Goal: Communication & Community: Share content

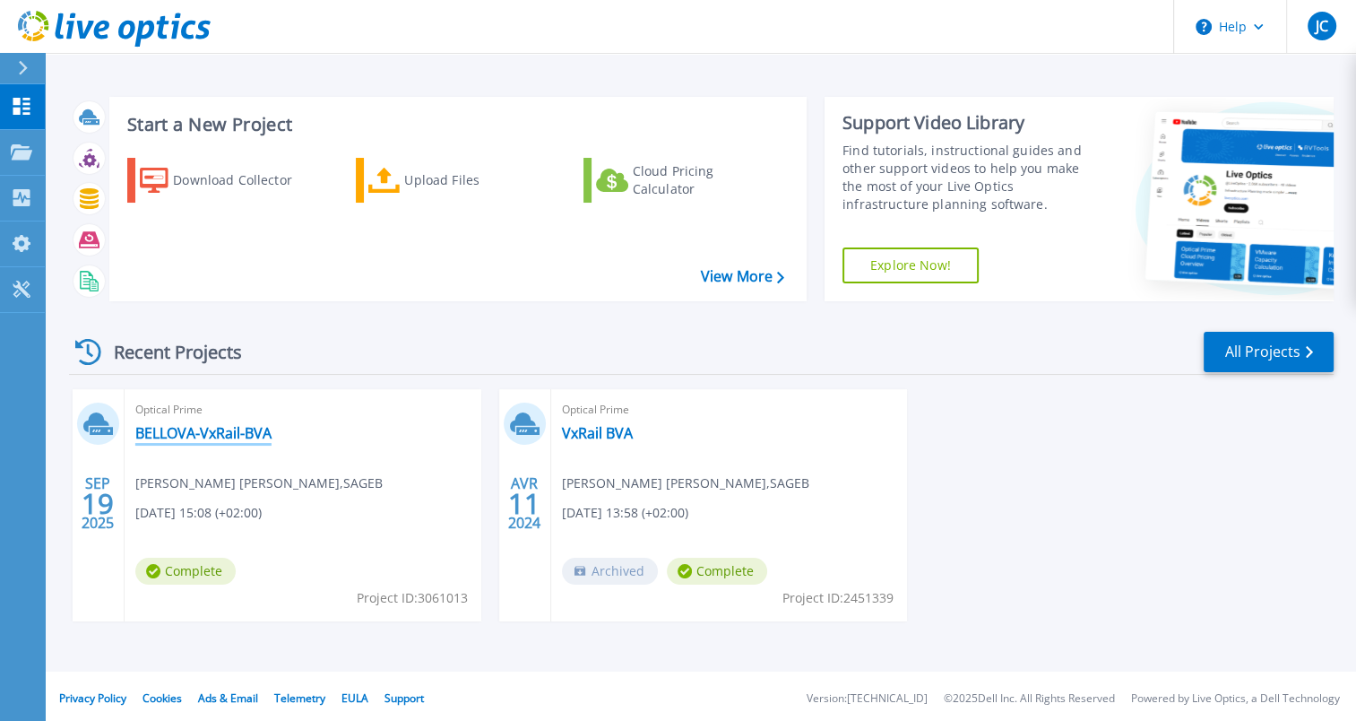
click at [161, 432] on link "BELLOVA-VxRail-BVA" at bounding box center [203, 433] width 136 height 18
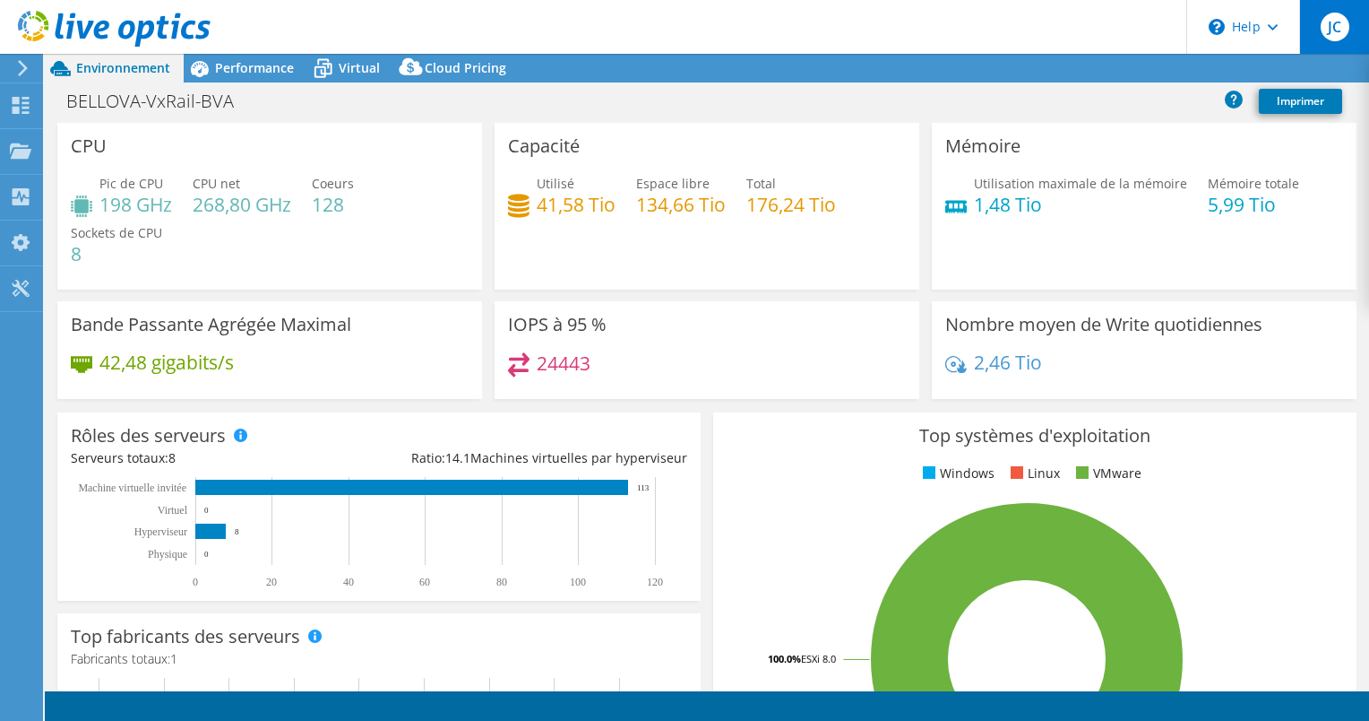
select select "USD"
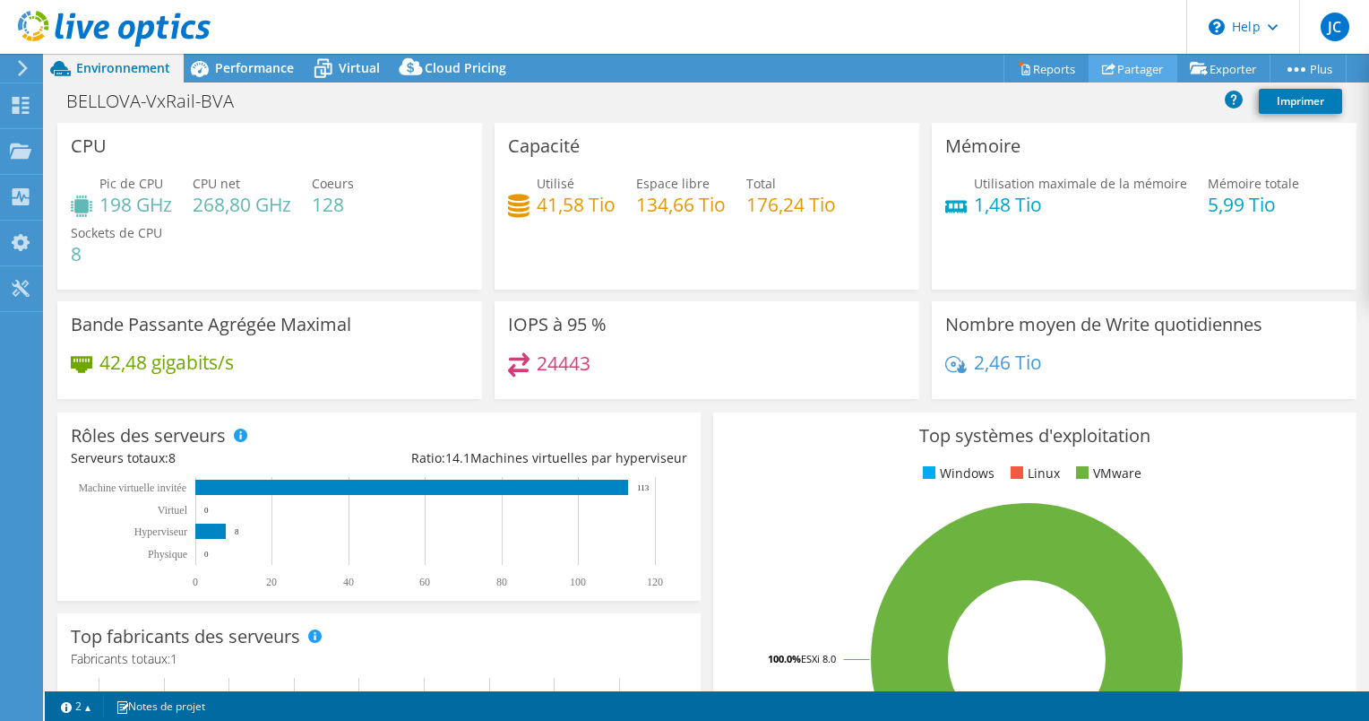
click at [1116, 72] on link "Partager" at bounding box center [1133, 69] width 89 height 28
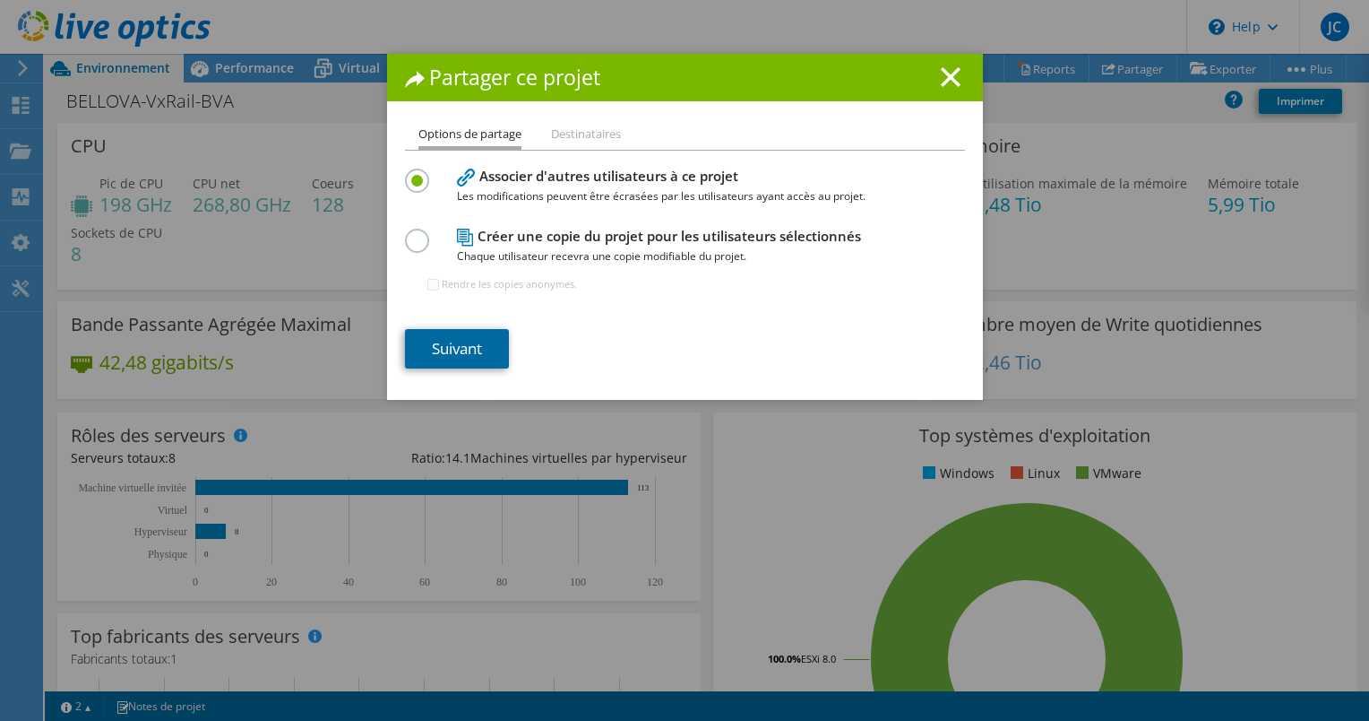
click at [450, 352] on link "Suivant" at bounding box center [457, 348] width 104 height 39
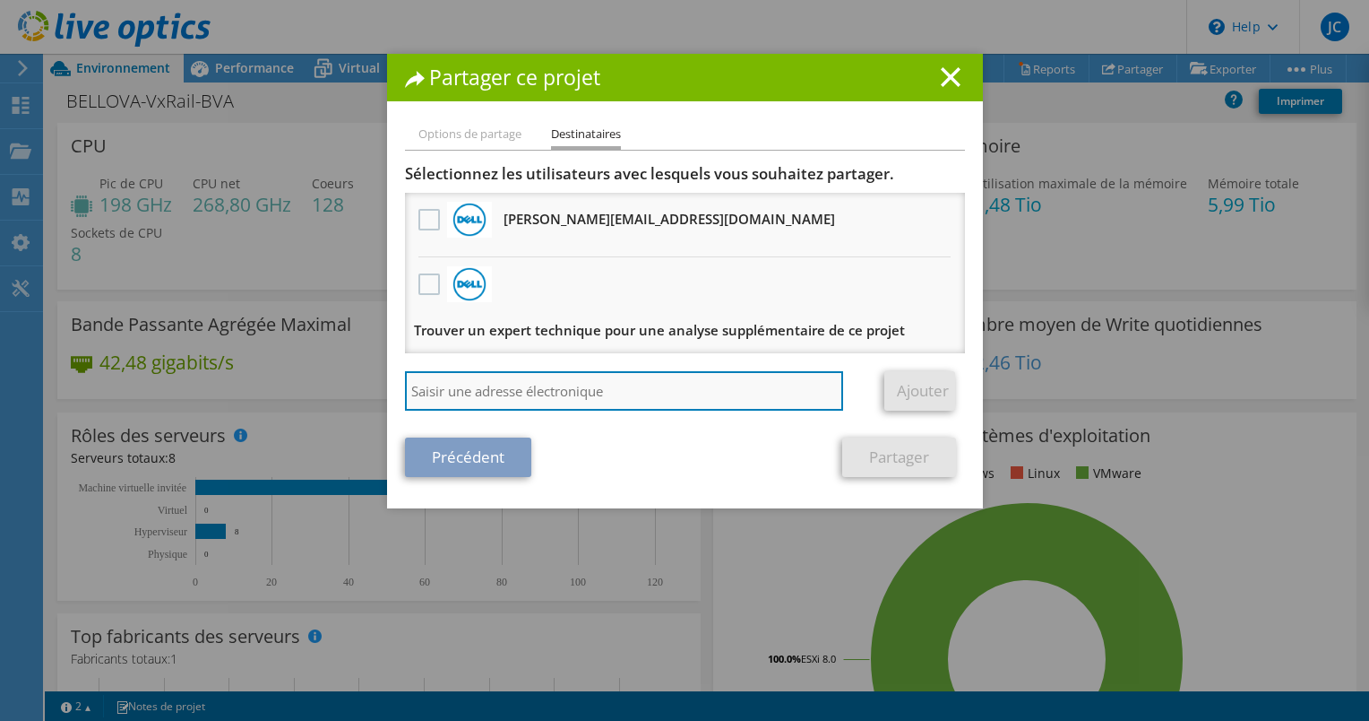
click at [488, 391] on input "search" at bounding box center [624, 390] width 439 height 39
type input "florentin.ippolito@aeroportbeauvais.com"
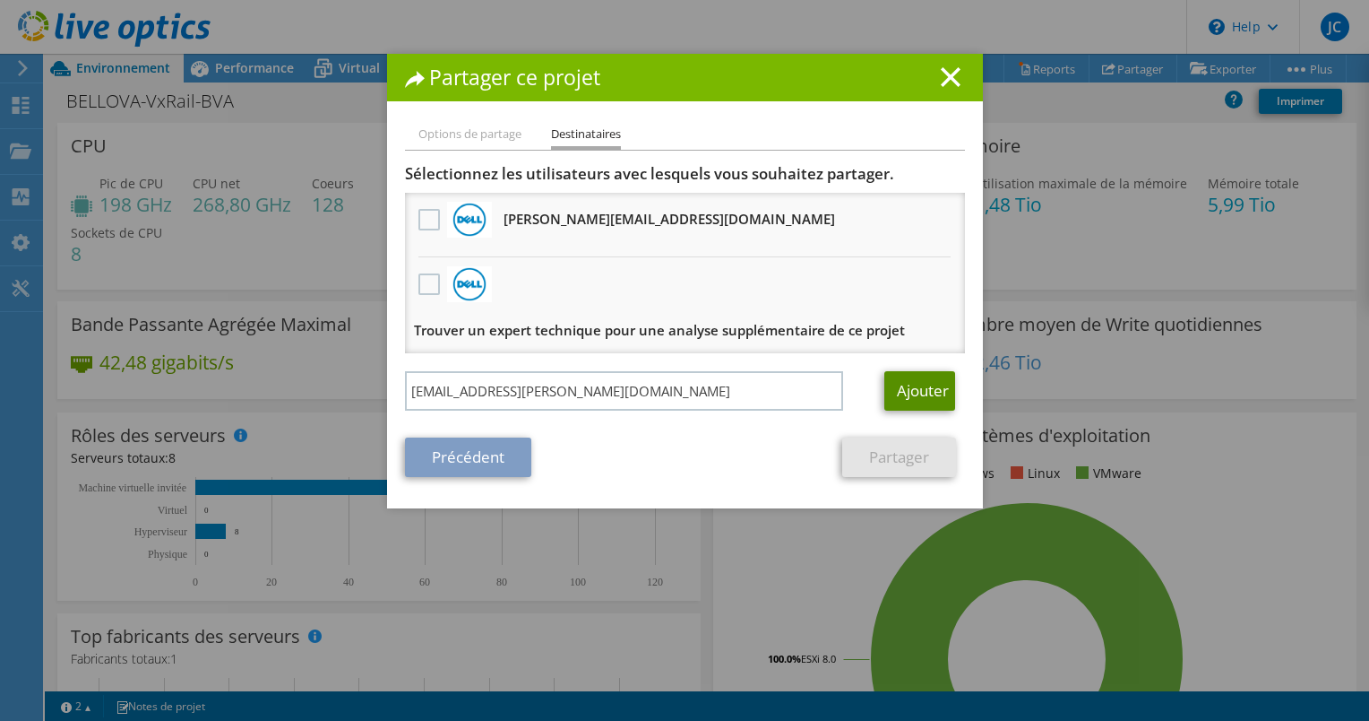
click at [911, 395] on link "Ajouter" at bounding box center [920, 390] width 71 height 39
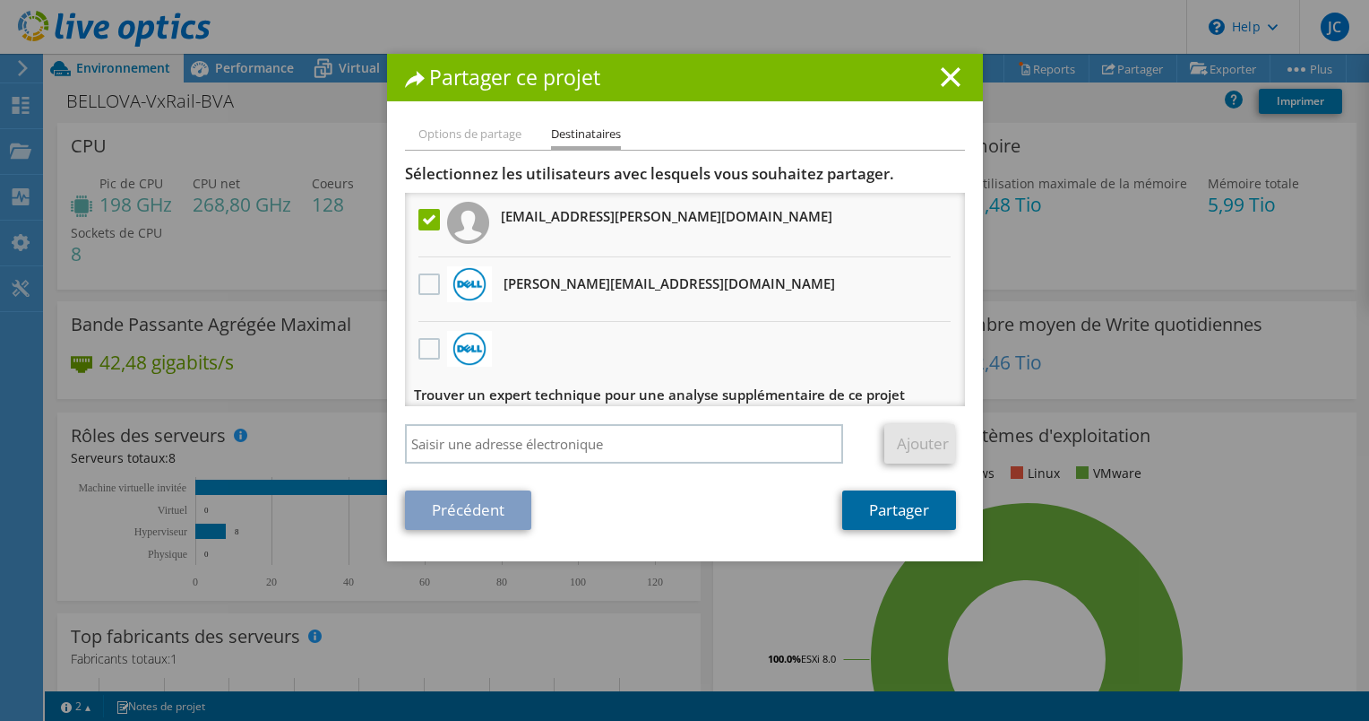
click at [849, 514] on link "Partager" at bounding box center [899, 509] width 114 height 39
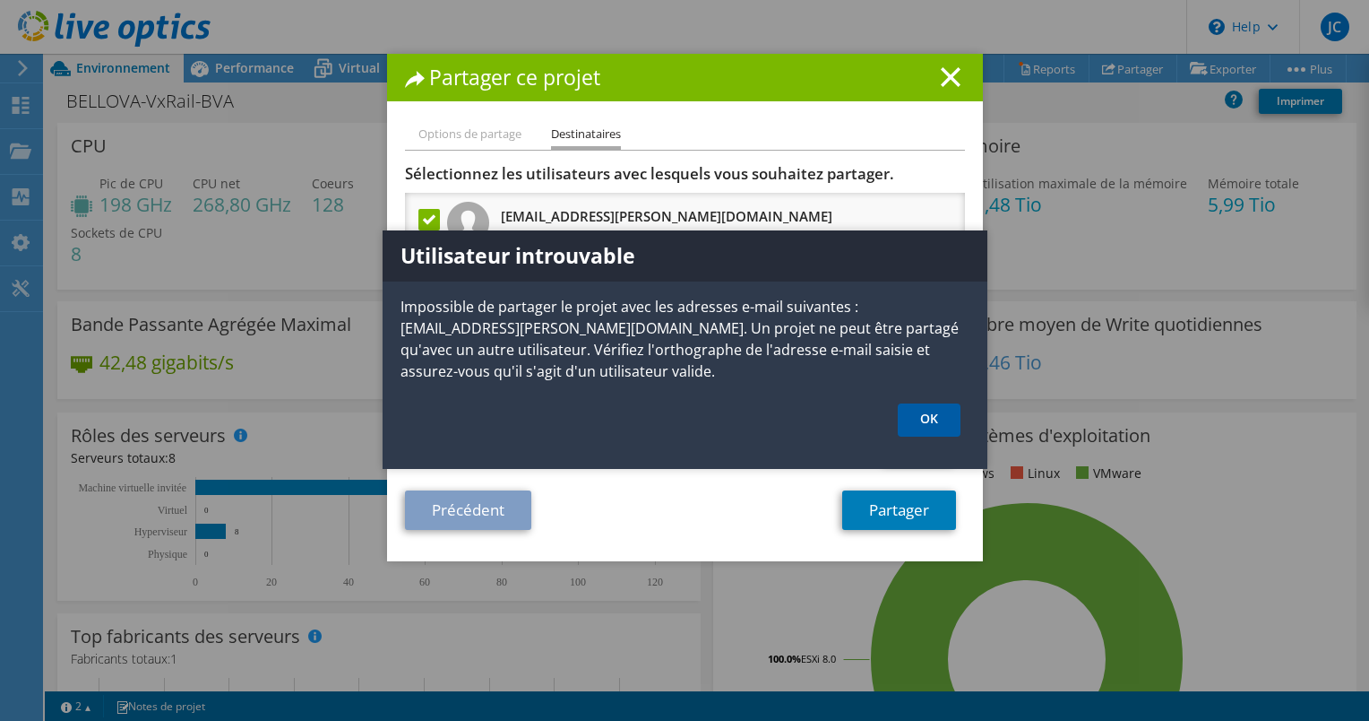
click at [911, 423] on link "OK" at bounding box center [929, 419] width 63 height 33
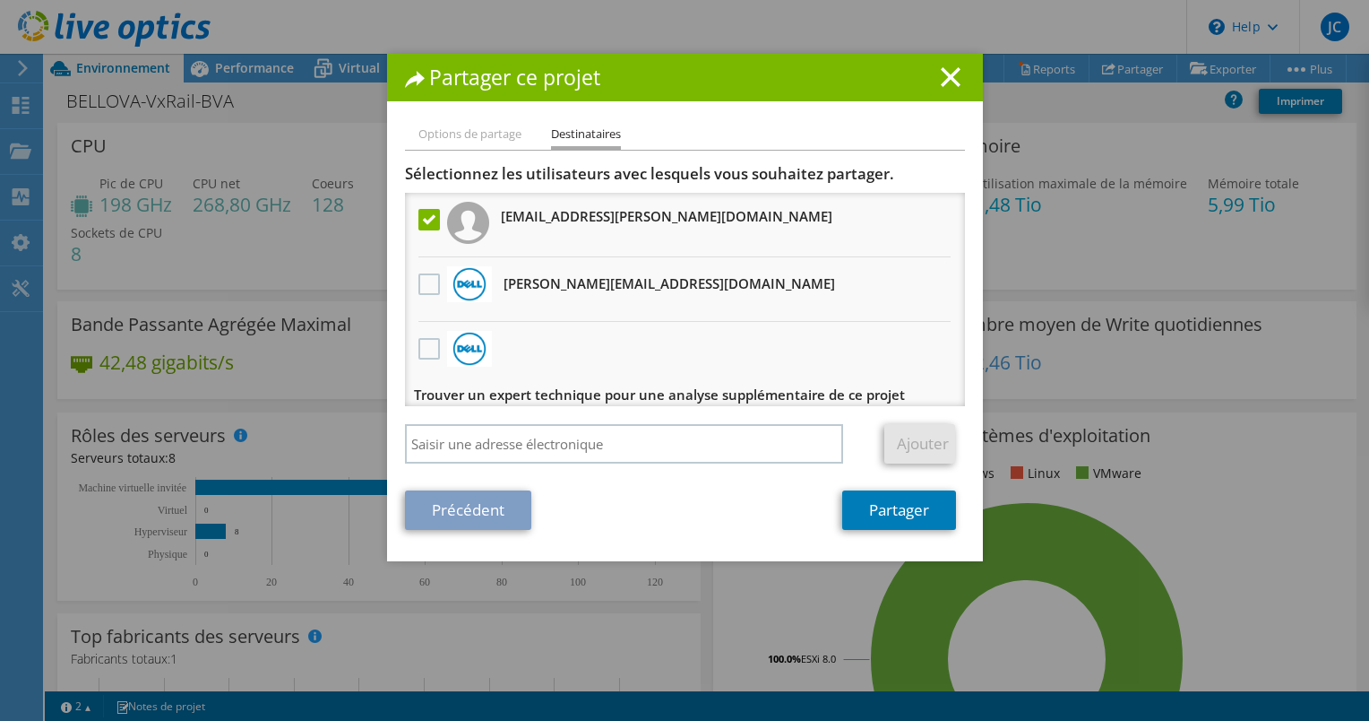
click at [474, 140] on li "Options de partage" at bounding box center [470, 135] width 103 height 22
click at [943, 84] on icon at bounding box center [951, 77] width 20 height 20
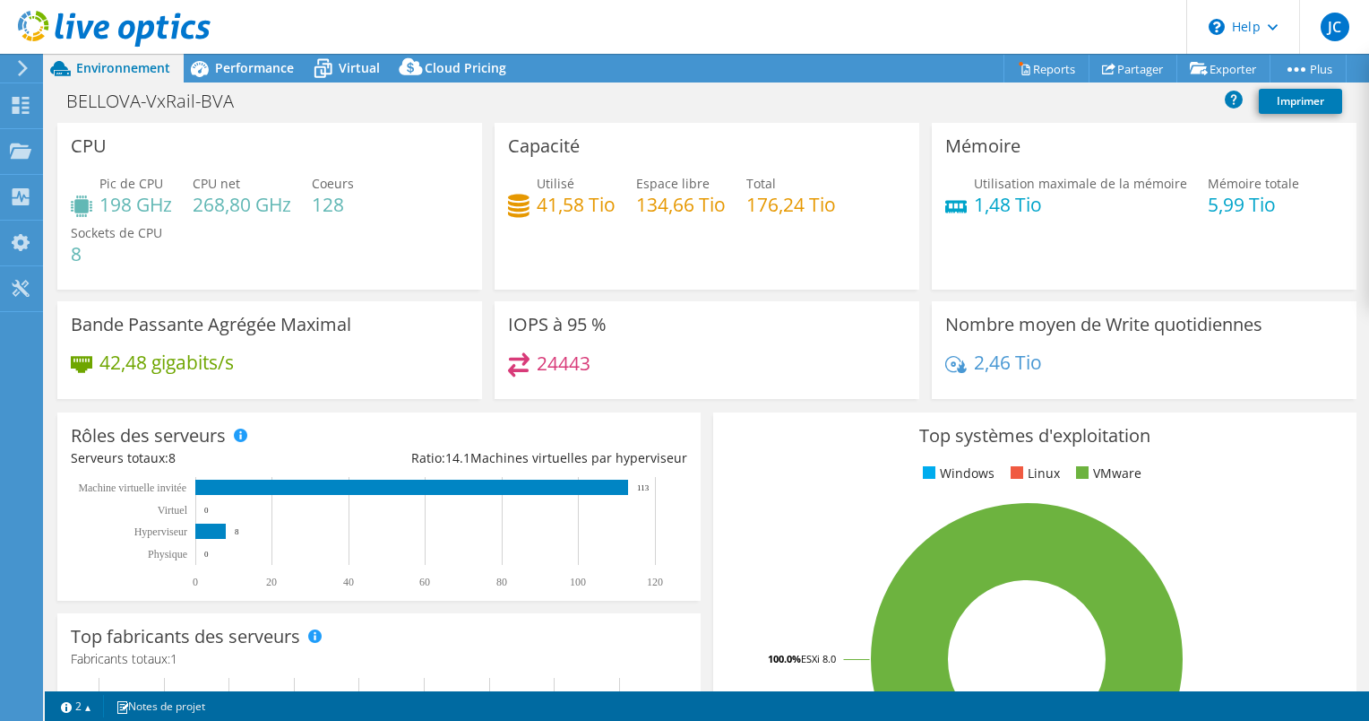
click at [95, 33] on use at bounding box center [114, 29] width 193 height 36
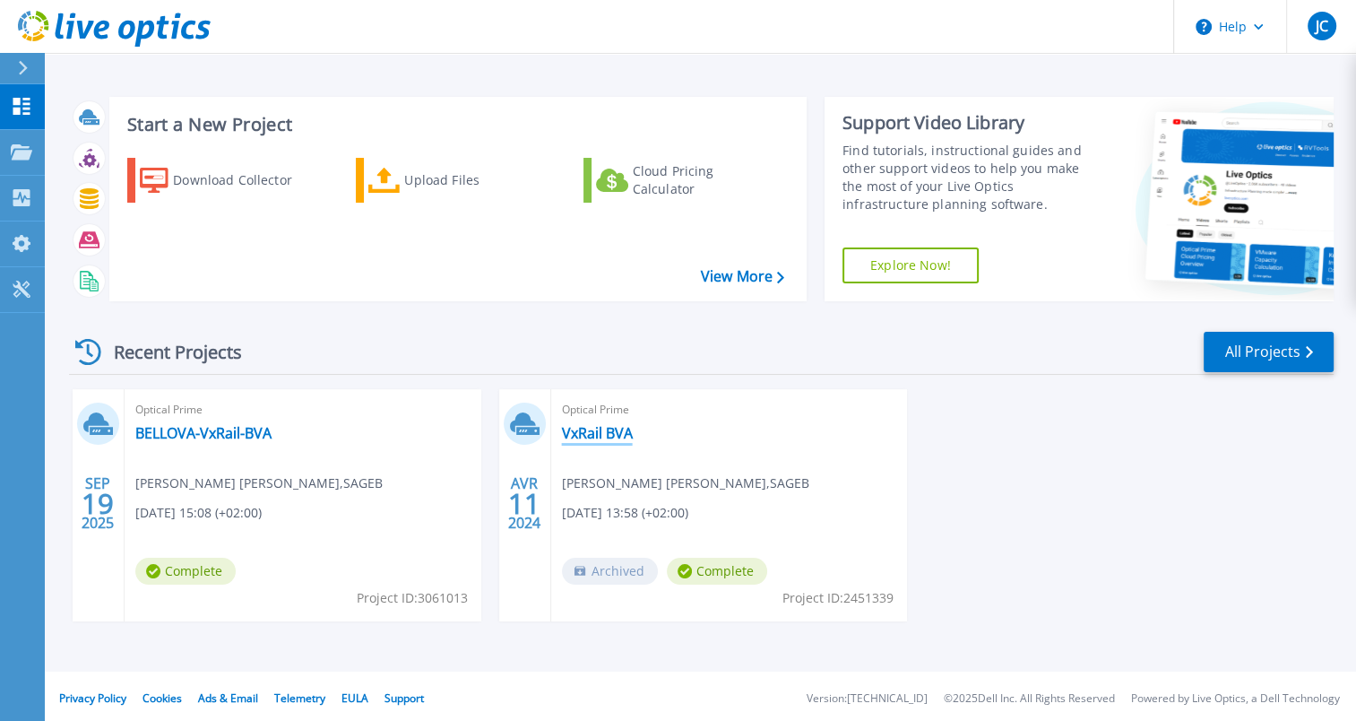
click at [592, 426] on link "VxRail BVA" at bounding box center [597, 433] width 71 height 18
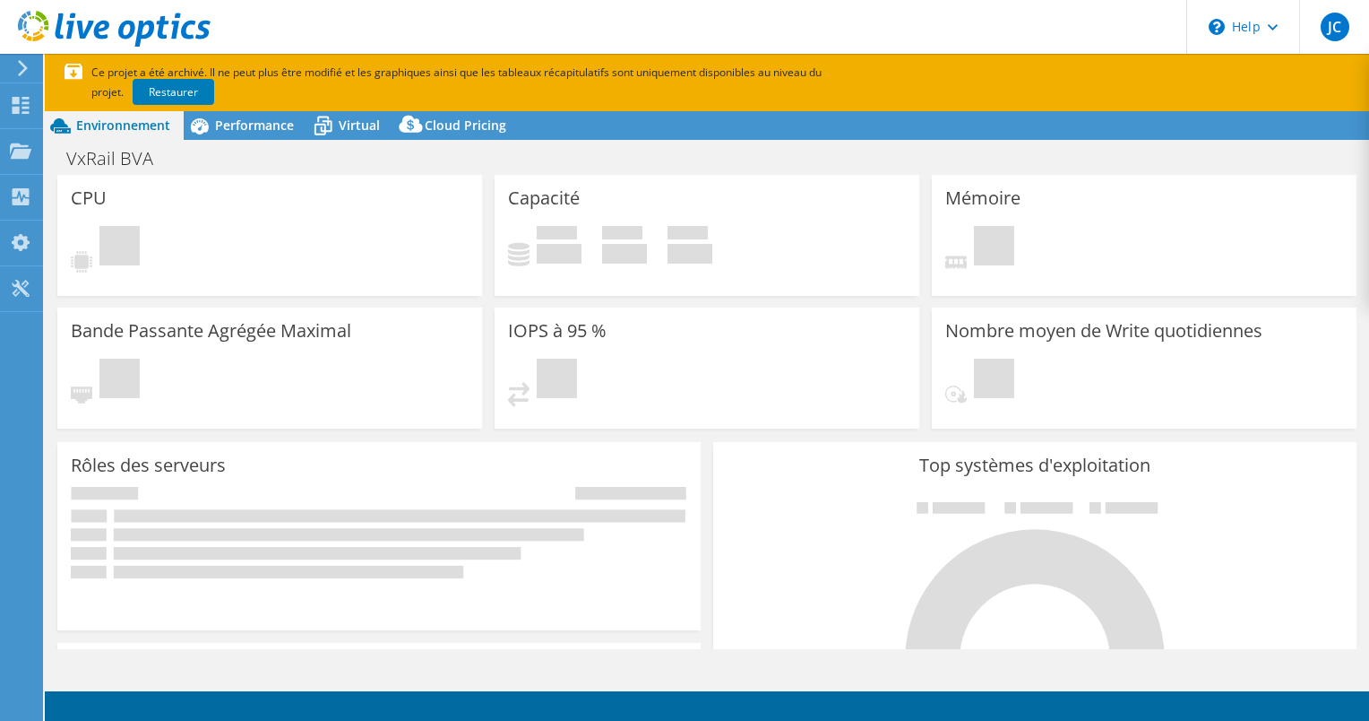
select select "EUFrankfurt"
select select "EUR"
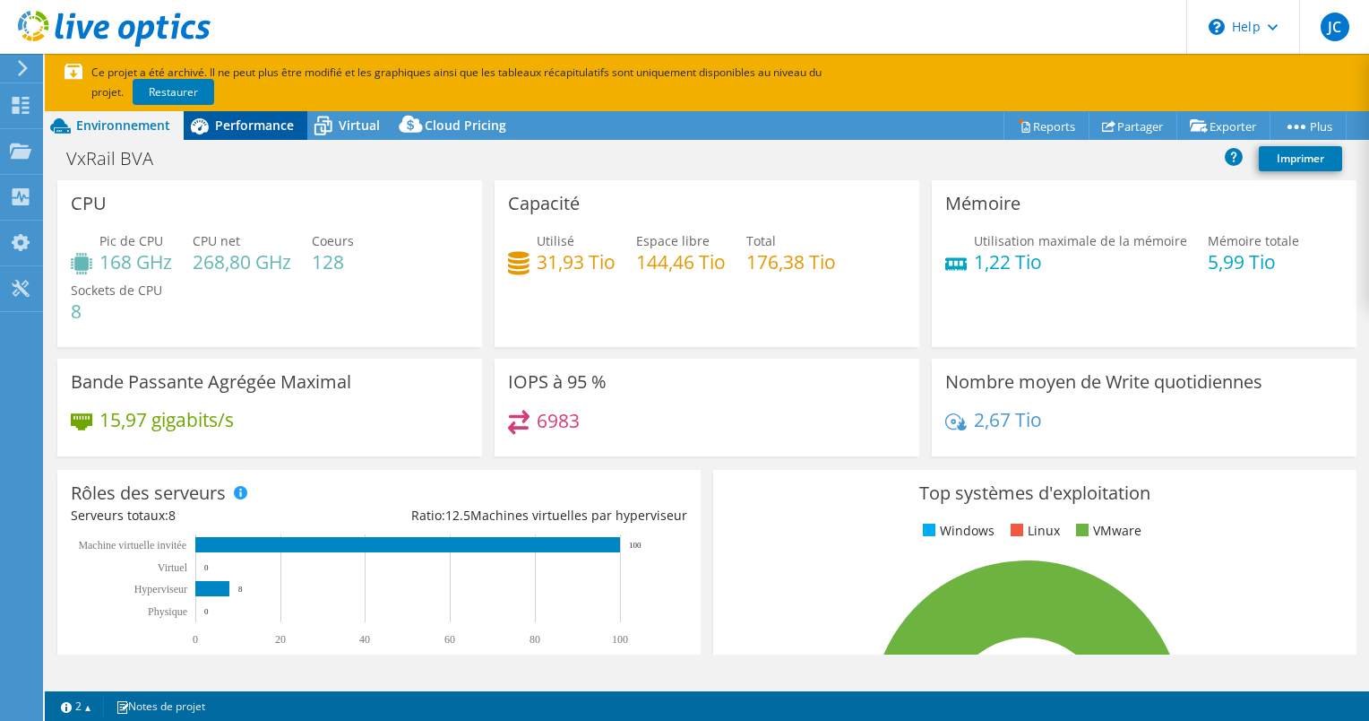
click at [286, 130] on span "Performance" at bounding box center [254, 125] width 79 height 17
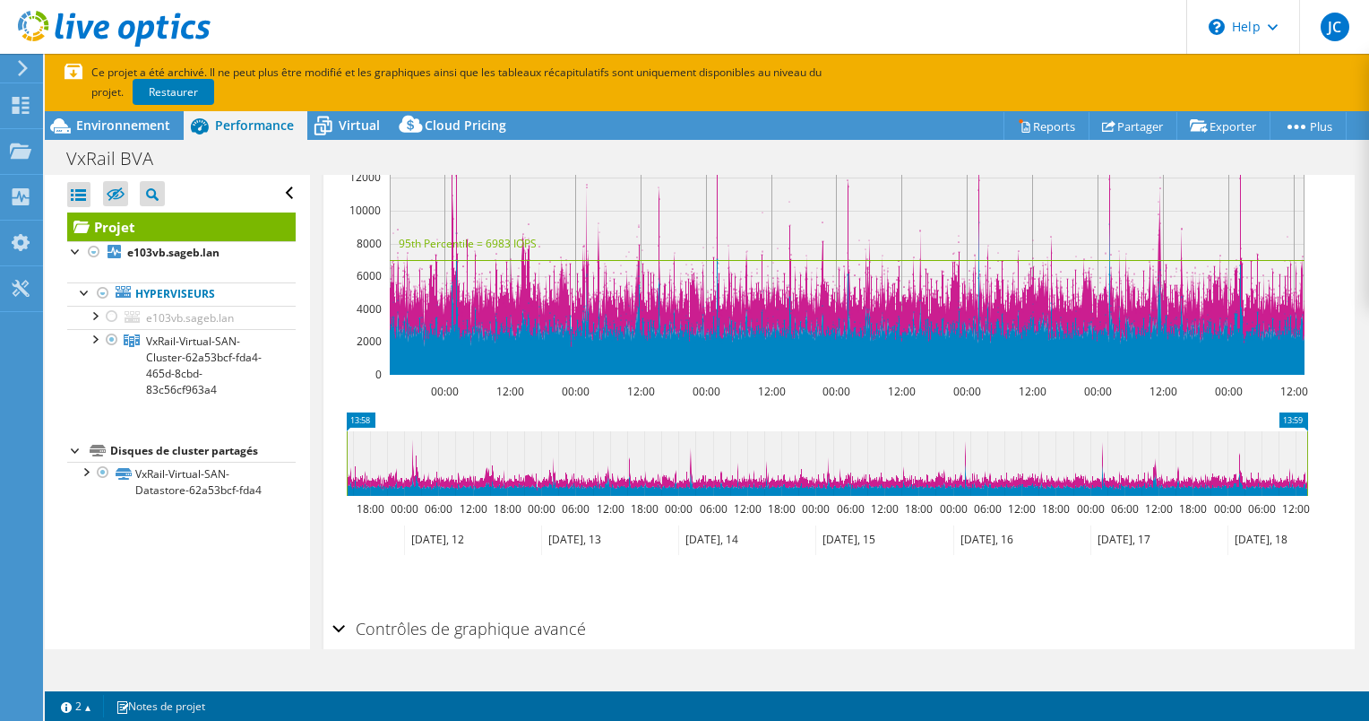
scroll to position [632, 0]
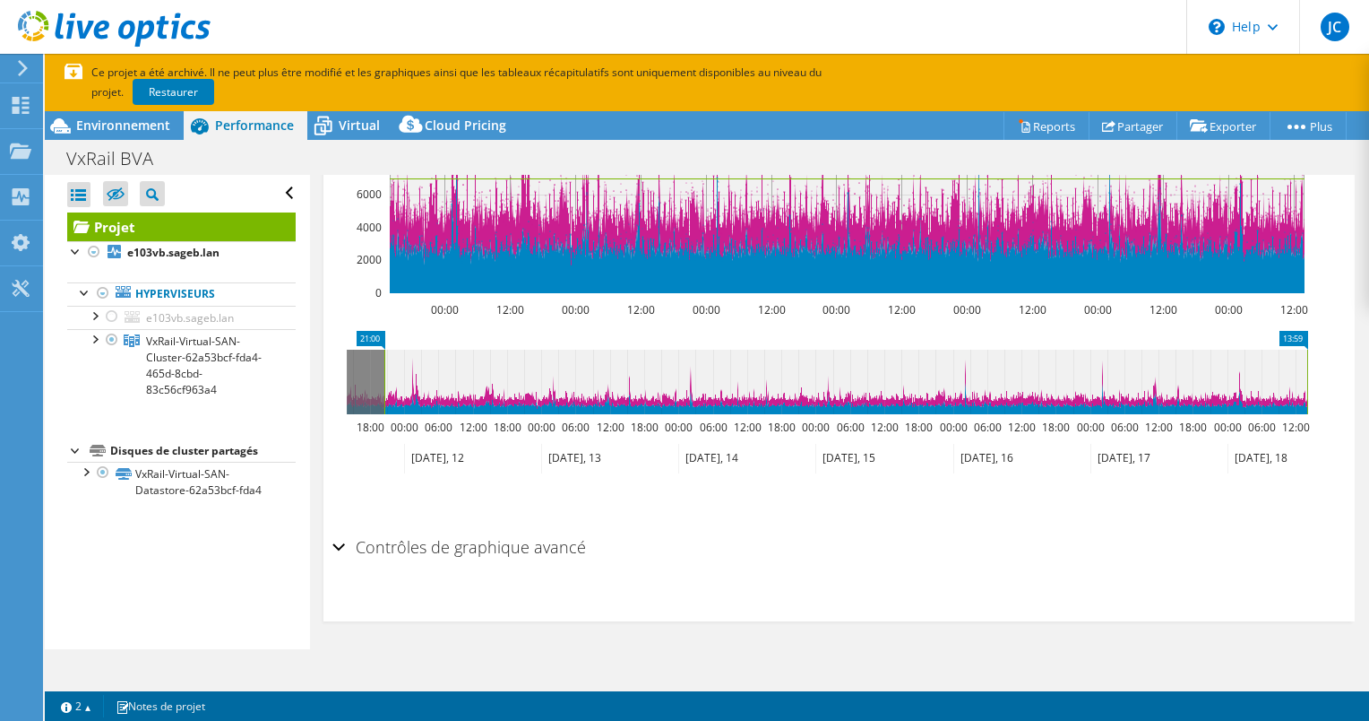
drag, startPoint x: 367, startPoint y: 336, endPoint x: 403, endPoint y: 336, distance: 35.9
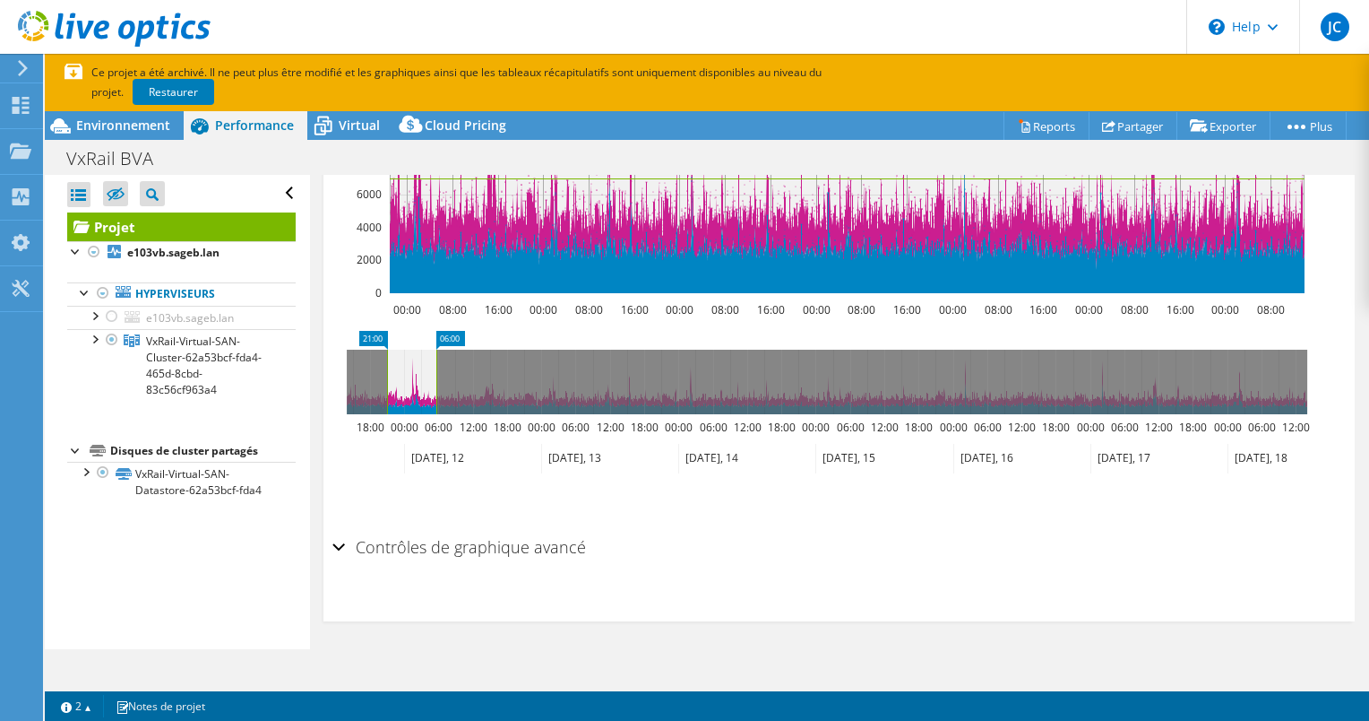
drag, startPoint x: 1301, startPoint y: 336, endPoint x: 430, endPoint y: 362, distance: 871.6
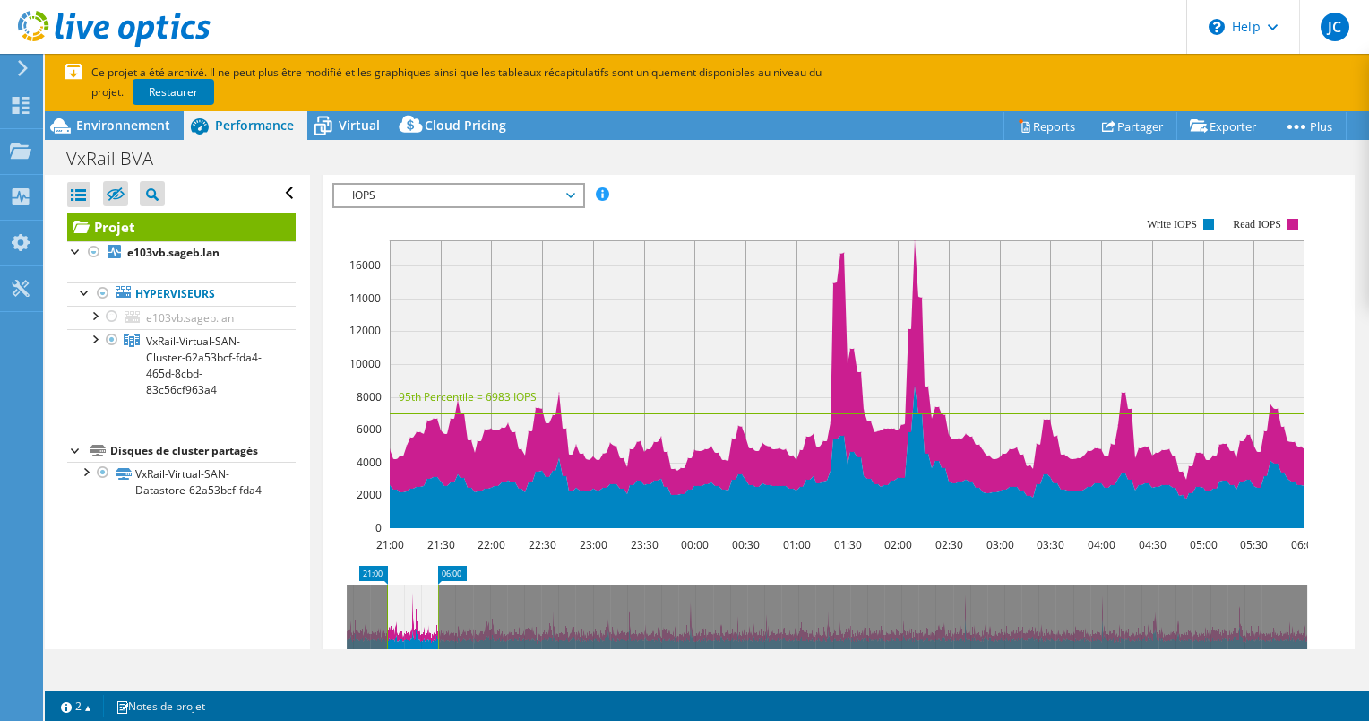
scroll to position [363, 0]
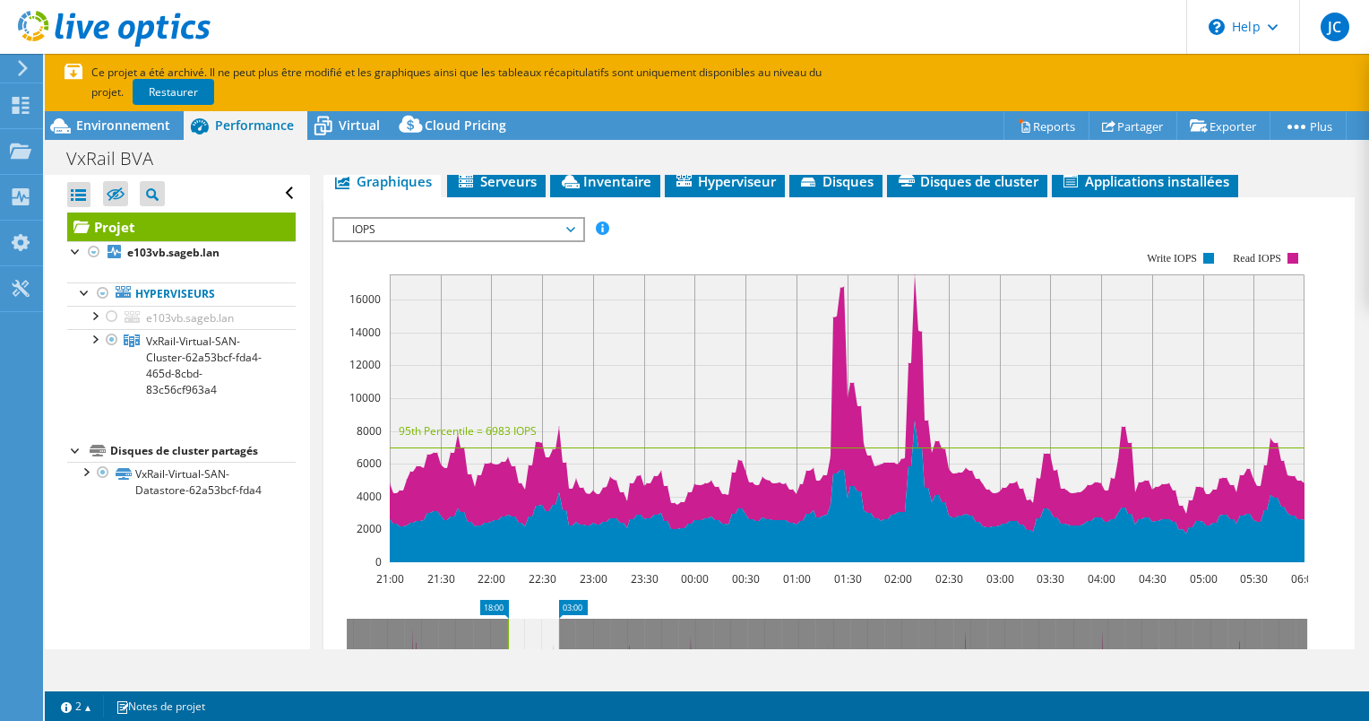
drag, startPoint x: 408, startPoint y: 635, endPoint x: 529, endPoint y: 635, distance: 121.0
click at [529, 635] on icon at bounding box center [533, 650] width 51 height 65
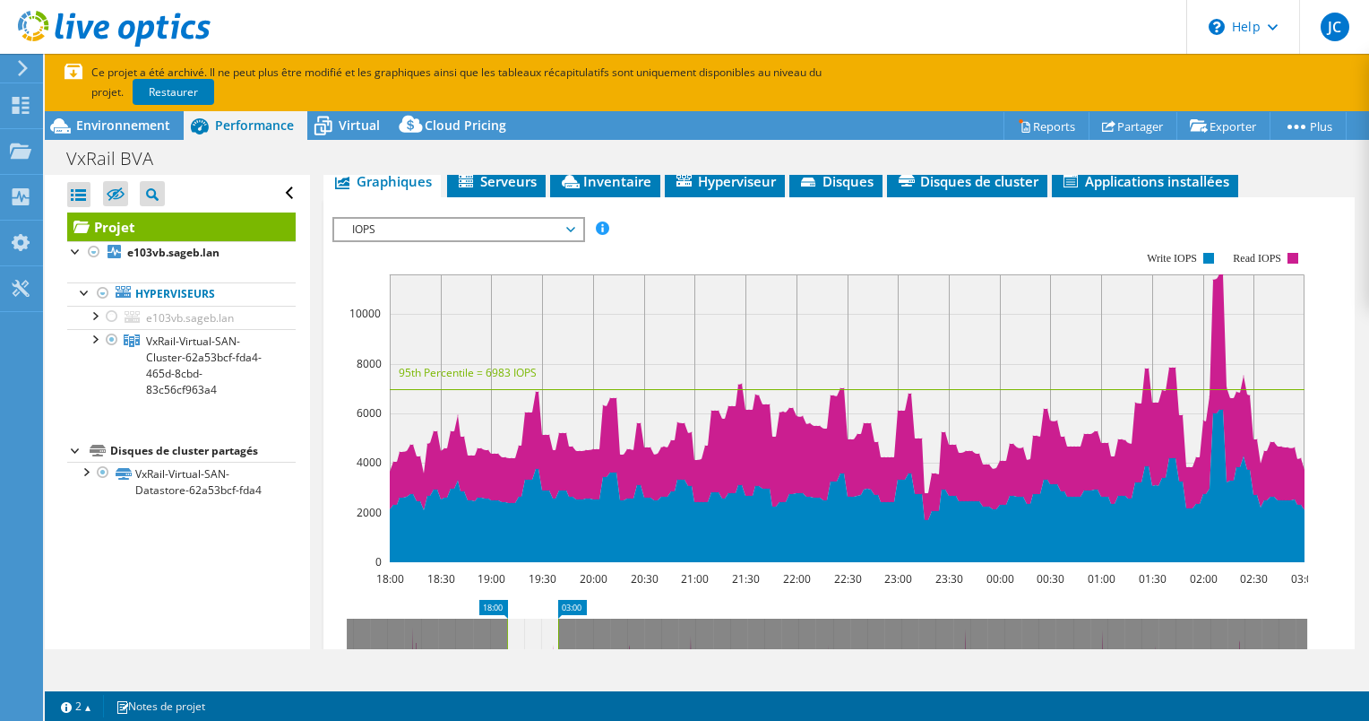
drag, startPoint x: 529, startPoint y: 635, endPoint x: 549, endPoint y: 635, distance: 19.7
click at [549, 635] on icon at bounding box center [532, 650] width 51 height 65
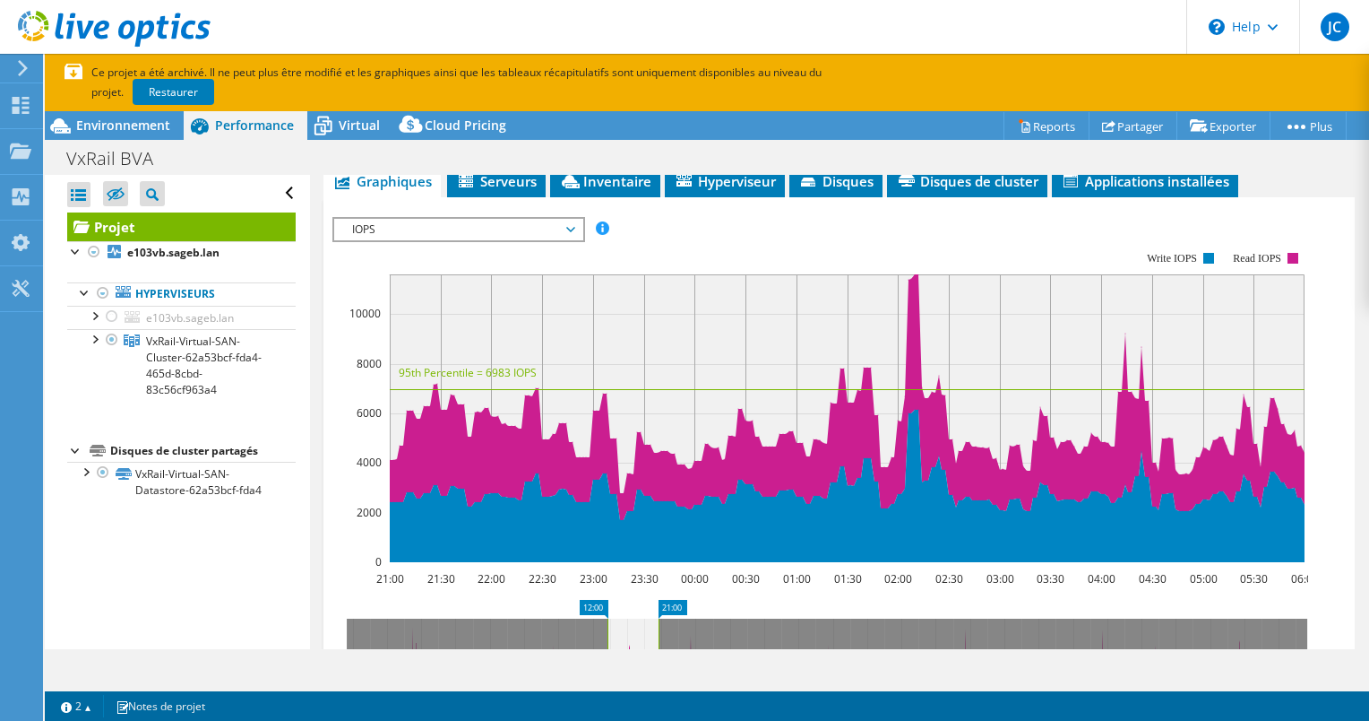
drag, startPoint x: 552, startPoint y: 622, endPoint x: 635, endPoint y: 635, distance: 84.4
click at [635, 635] on icon at bounding box center [633, 650] width 51 height 65
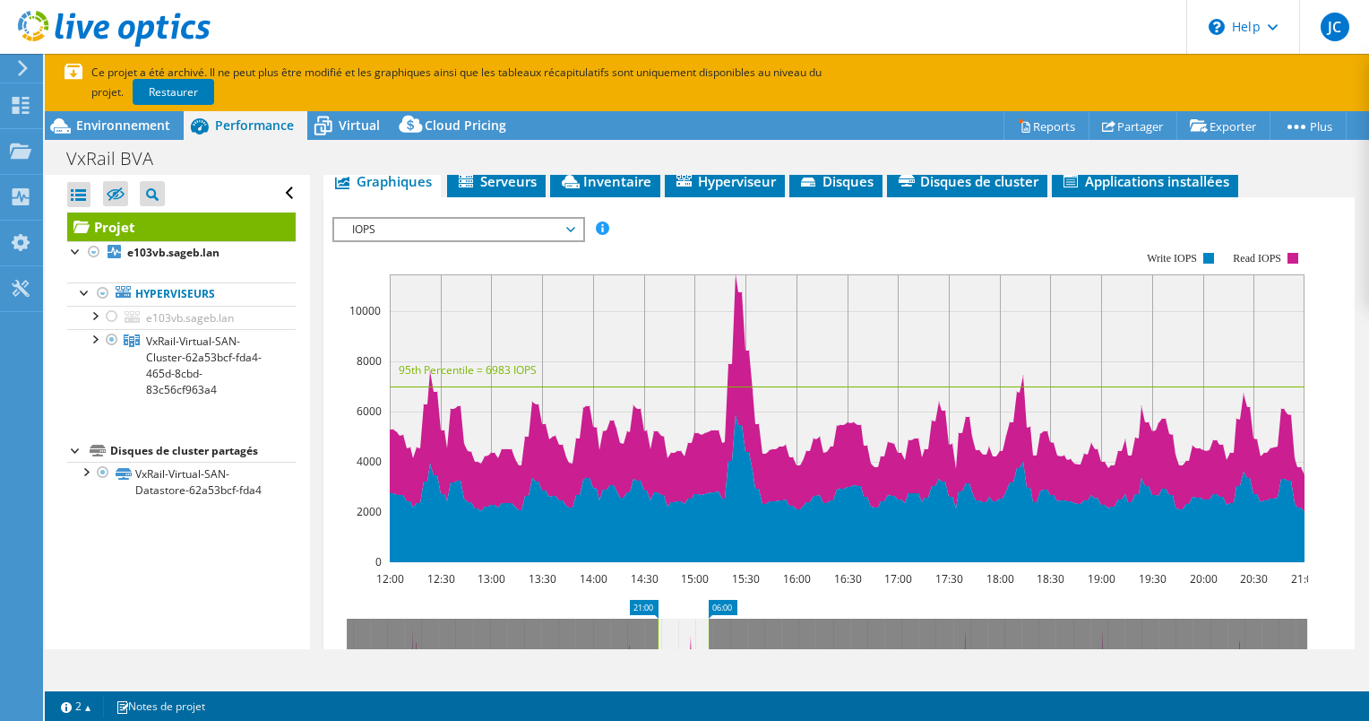
drag, startPoint x: 636, startPoint y: 644, endPoint x: 687, endPoint y: 642, distance: 51.1
click at [687, 642] on icon at bounding box center [683, 650] width 51 height 65
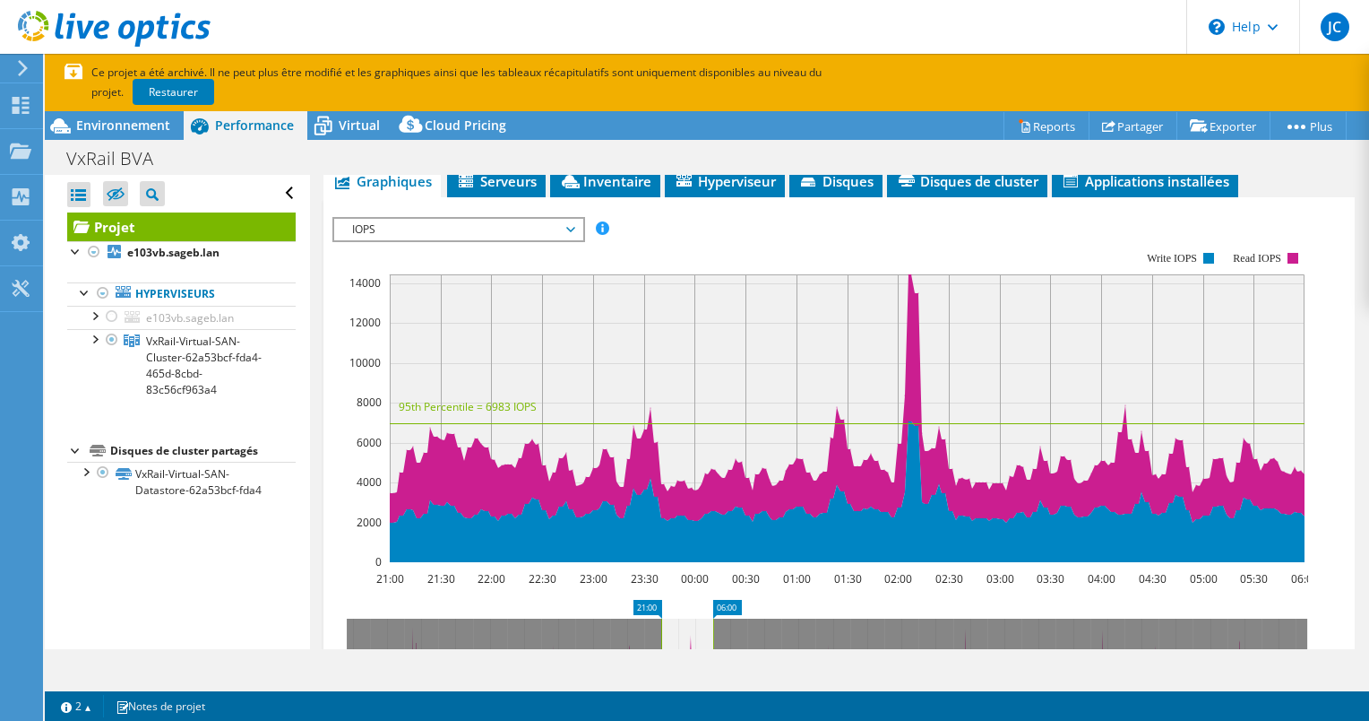
drag, startPoint x: 416, startPoint y: 223, endPoint x: 418, endPoint y: 244, distance: 20.7
click at [416, 223] on span "IOPS" at bounding box center [458, 230] width 230 height 22
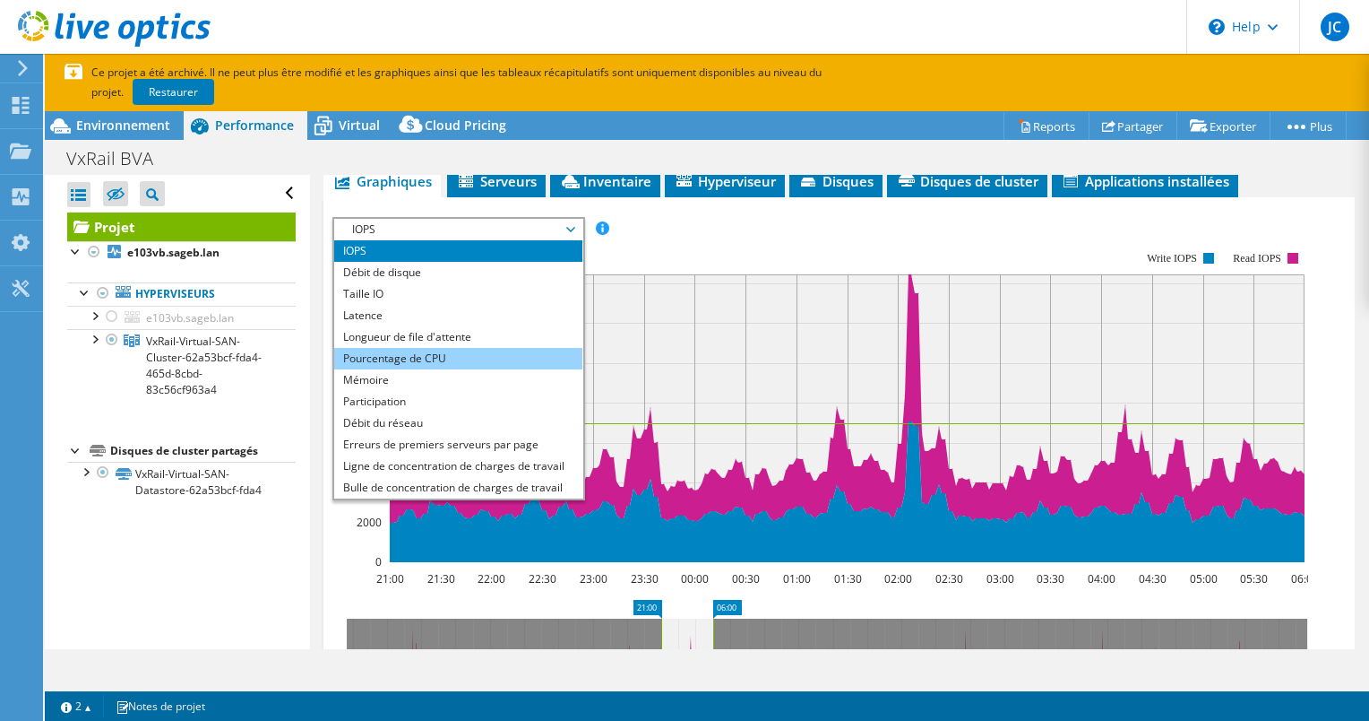
click at [439, 354] on li "Pourcentage de CPU" at bounding box center [458, 359] width 248 height 22
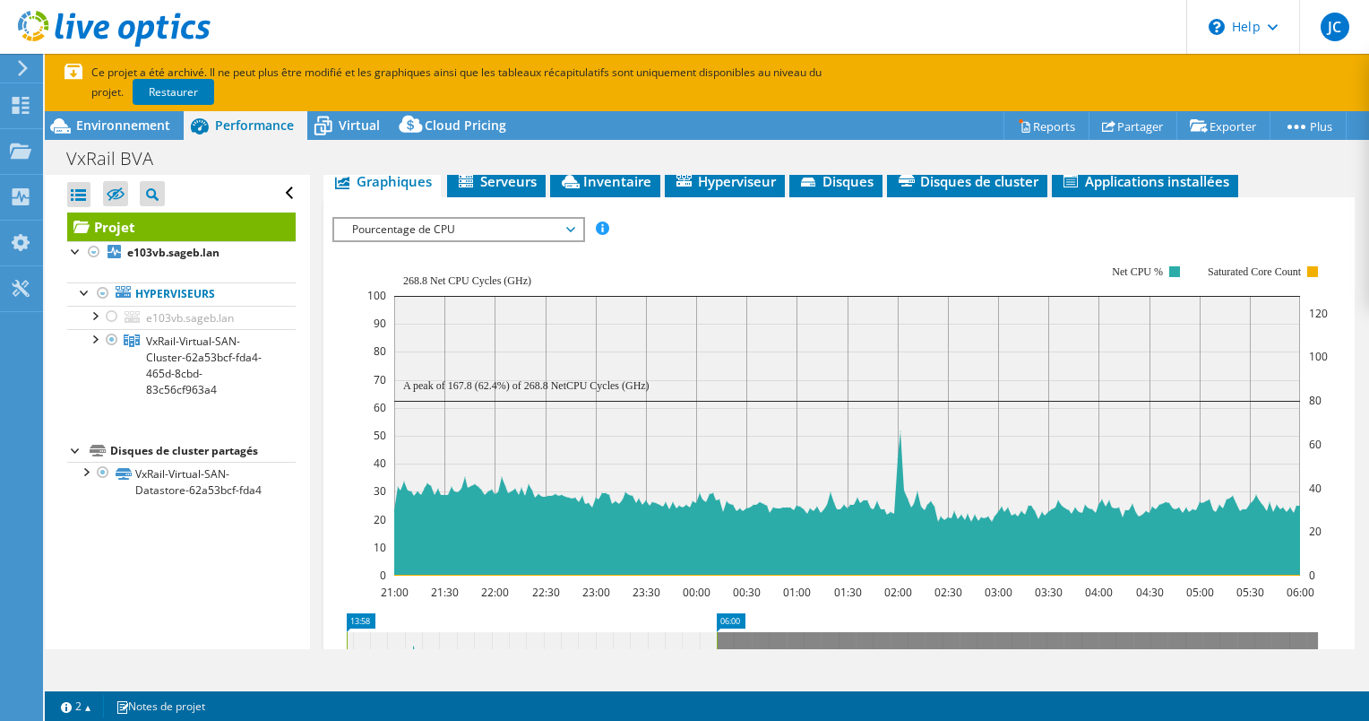
drag, startPoint x: 655, startPoint y: 616, endPoint x: 734, endPoint y: 652, distance: 86.6
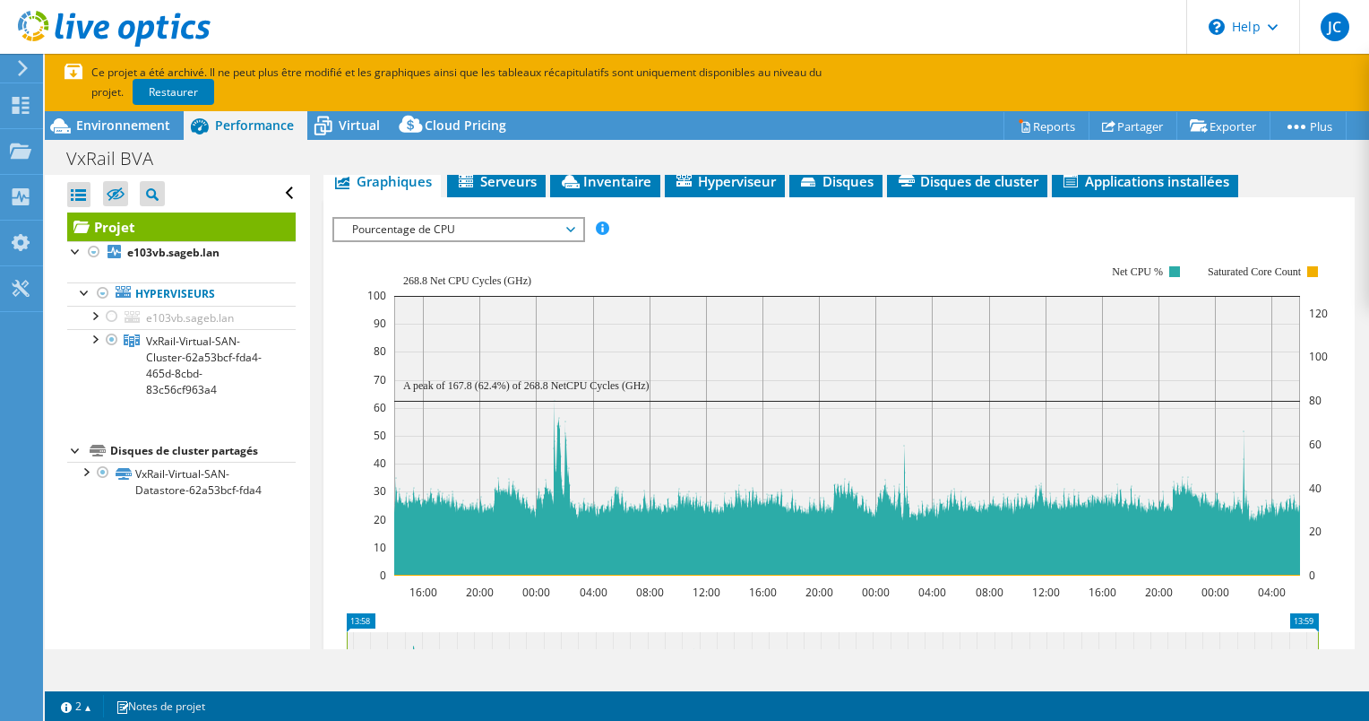
drag, startPoint x: 739, startPoint y: 617, endPoint x: 1547, endPoint y: 402, distance: 836.3
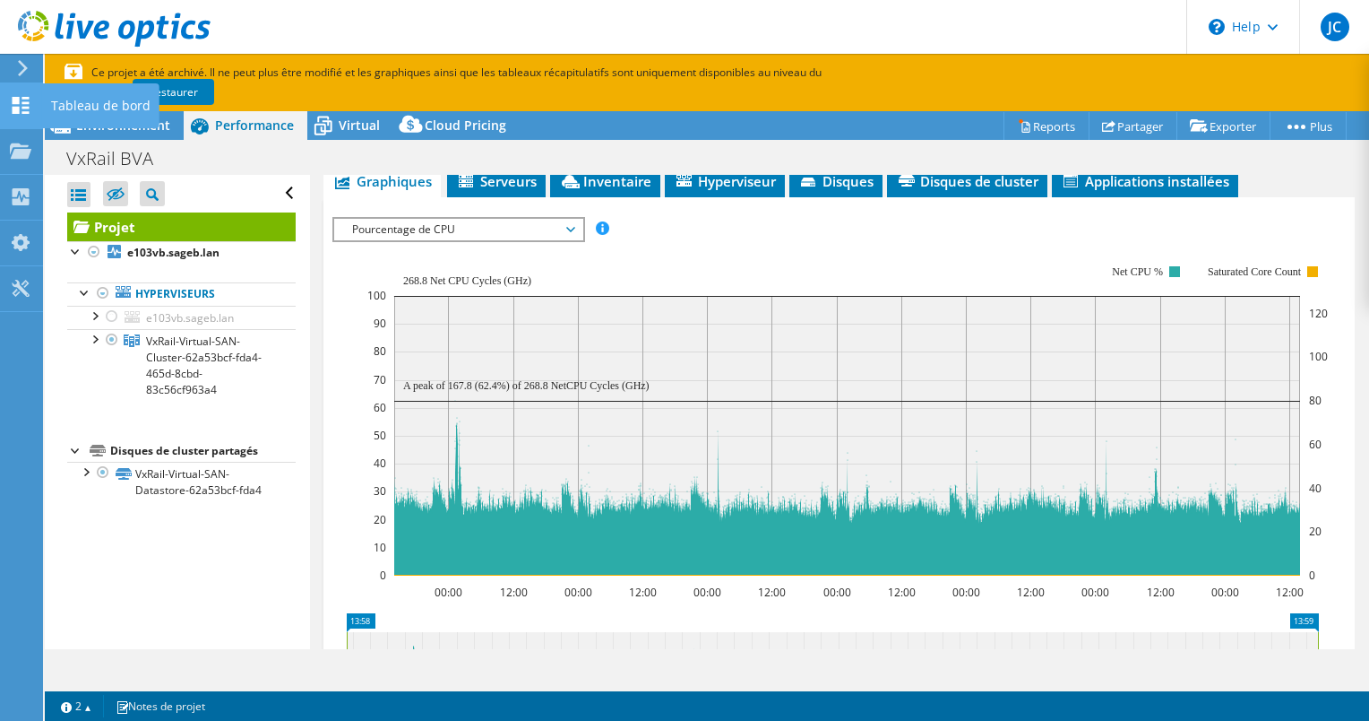
click at [25, 108] on use at bounding box center [21, 105] width 17 height 17
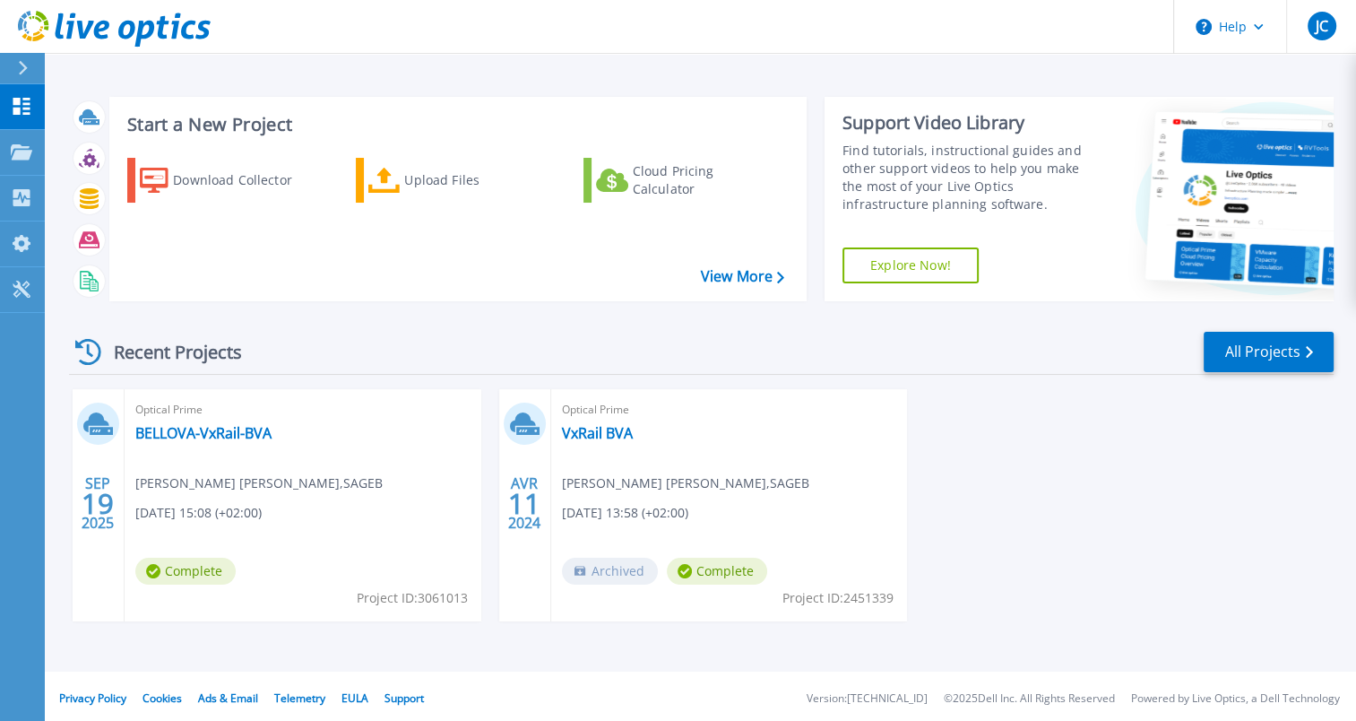
click at [130, 427] on div "Optical Prime BELLOVA-VxRail-BVA Jean CHEVASSUS CLEMENT , SAGEB 09/19/2025, 15:…" at bounding box center [303, 505] width 357 height 232
click at [145, 432] on link "BELLOVA-VxRail-BVA" at bounding box center [203, 433] width 136 height 18
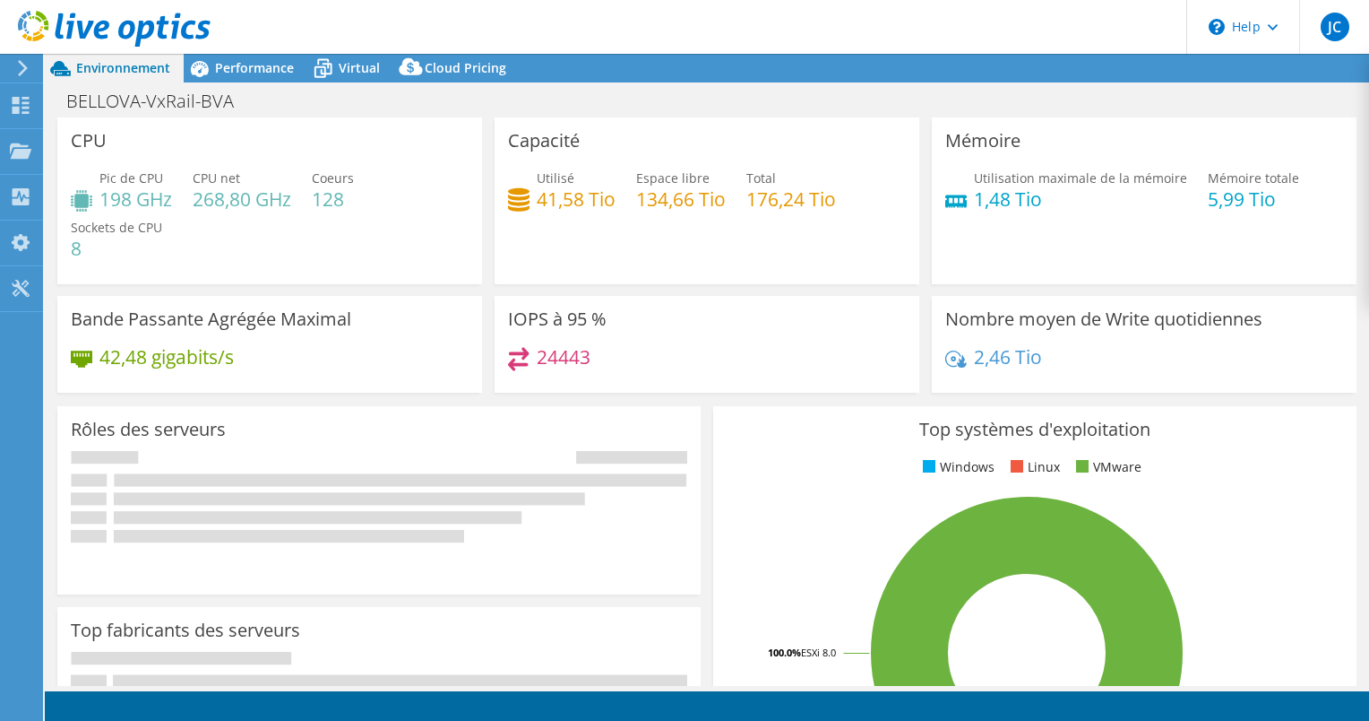
select select "USD"
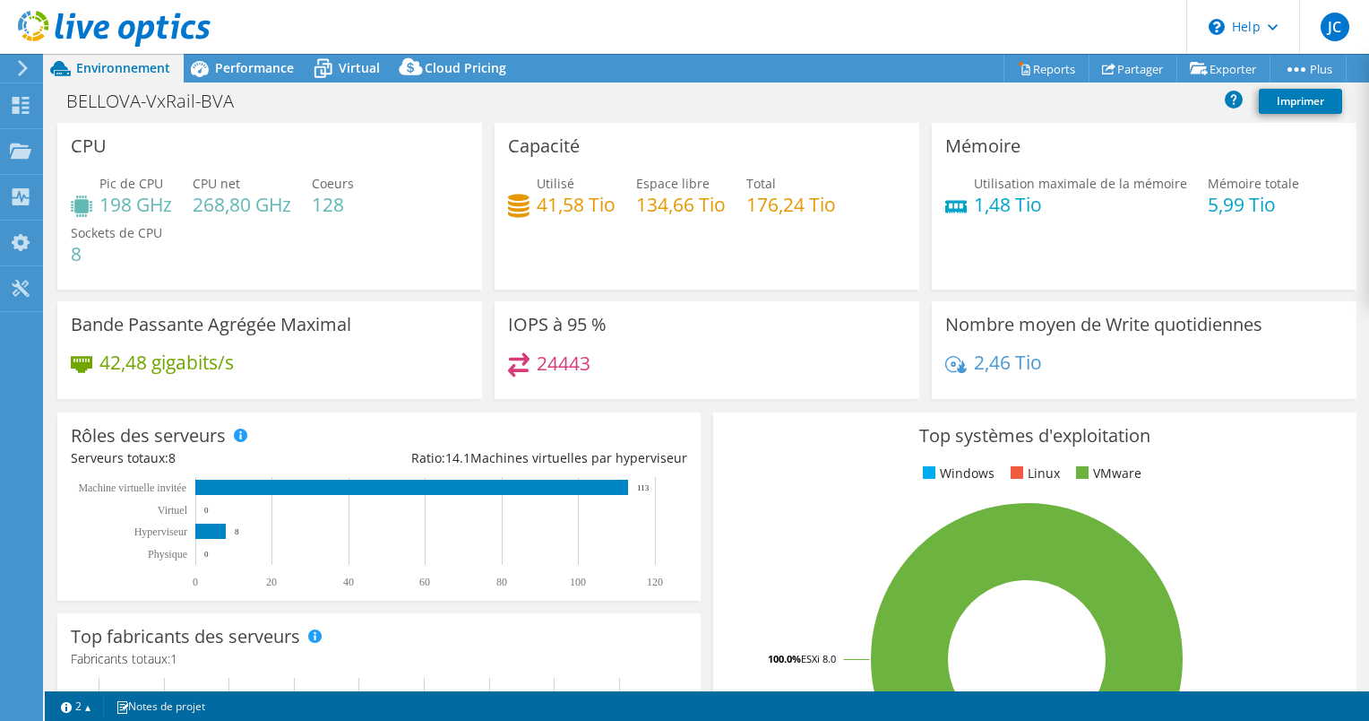
click at [479, 126] on div "CPU Pic de CPU 198 GHz CPU net 268,80 GHz Coeurs 128 Sockets de CPU 8" at bounding box center [269, 206] width 437 height 167
click at [482, 125] on div "CPU Pic de CPU 198 GHz CPU net 268,80 GHz Coeurs 128 Sockets de CPU 8" at bounding box center [269, 206] width 437 height 167
drag, startPoint x: 188, startPoint y: 74, endPoint x: 197, endPoint y: 87, distance: 15.4
click at [188, 74] on icon at bounding box center [199, 68] width 31 height 31
